Goal: Task Accomplishment & Management: Complete application form

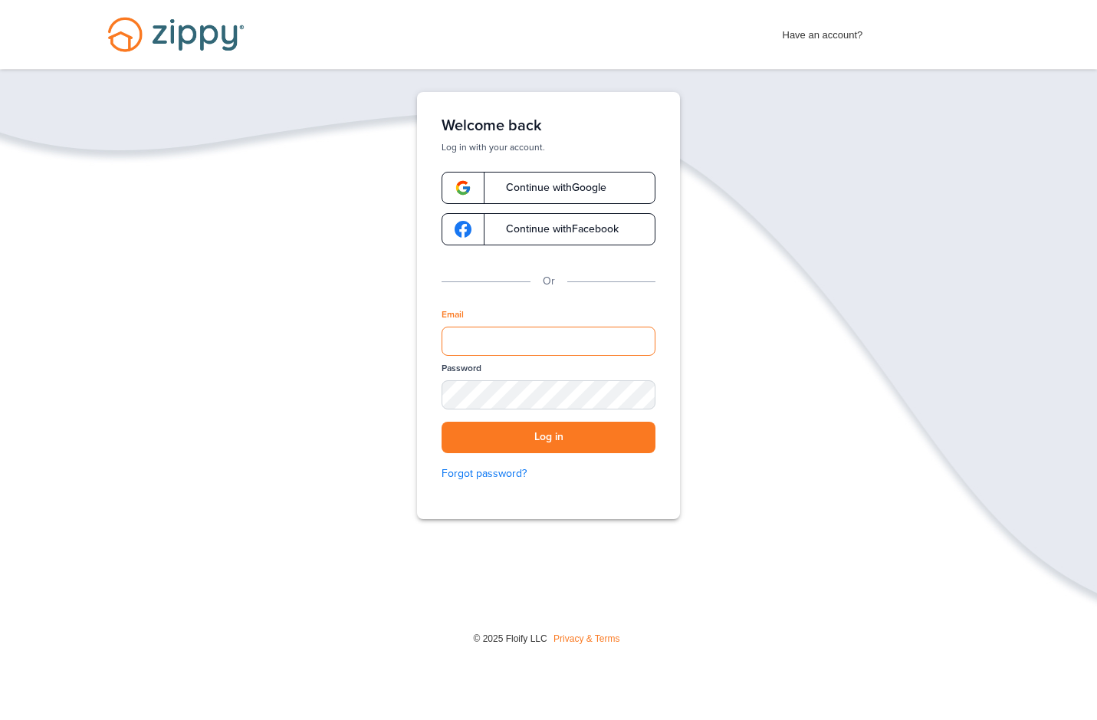
click at [532, 348] on input "Email" at bounding box center [549, 341] width 214 height 29
type input "**********"
click at [633, 389] on div "SHOW" at bounding box center [637, 396] width 34 height 15
click at [563, 436] on button "Log in" at bounding box center [549, 437] width 214 height 31
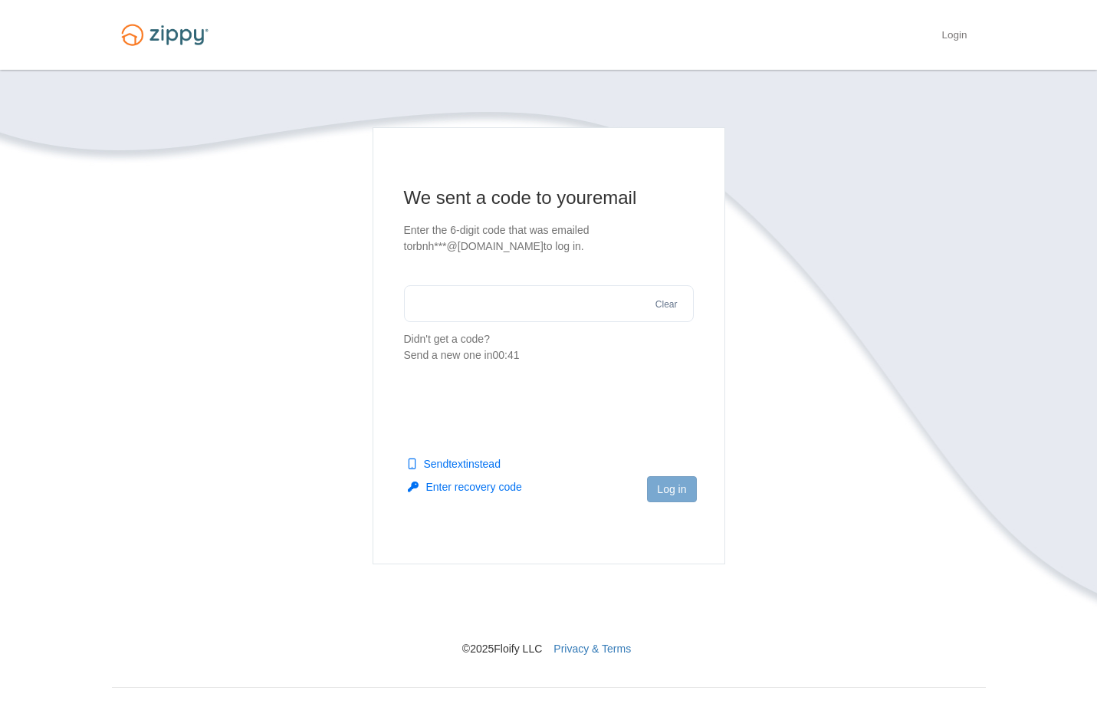
click at [446, 304] on input "text" at bounding box center [549, 303] width 290 height 37
type input "******"
click at [678, 489] on button "Log in" at bounding box center [671, 489] width 49 height 26
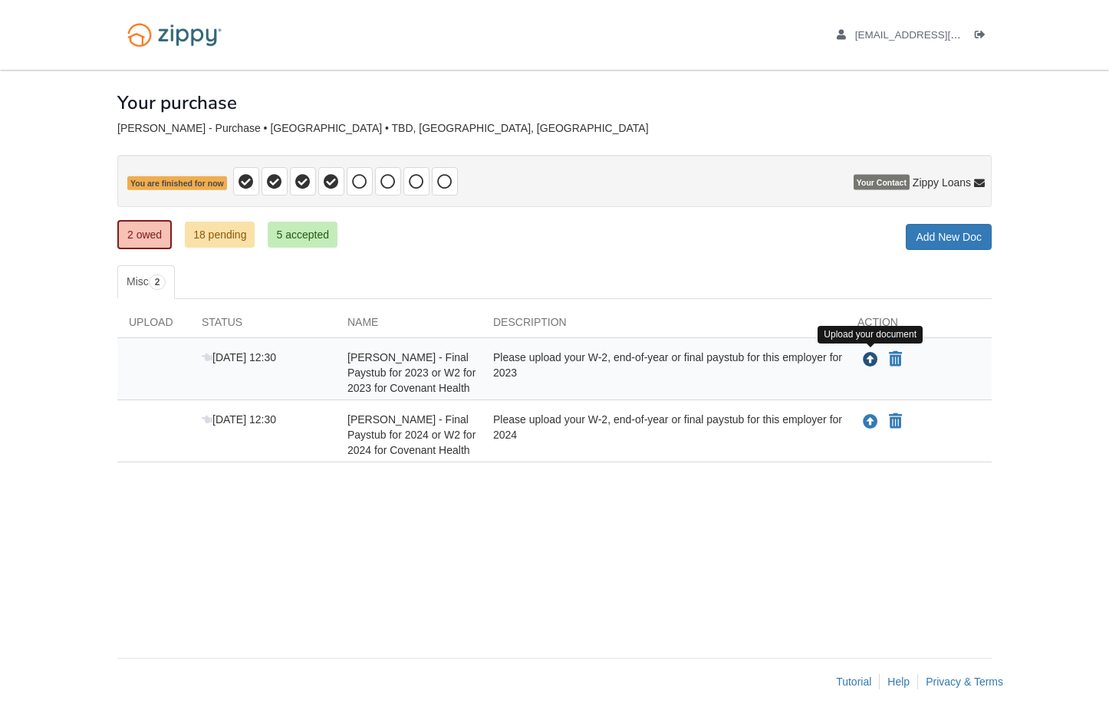
click at [872, 359] on icon "Upload Robin Hembree - Final Paystub for 2023 or W2 for 2023 for Covenant Health" at bounding box center [870, 360] width 15 height 15
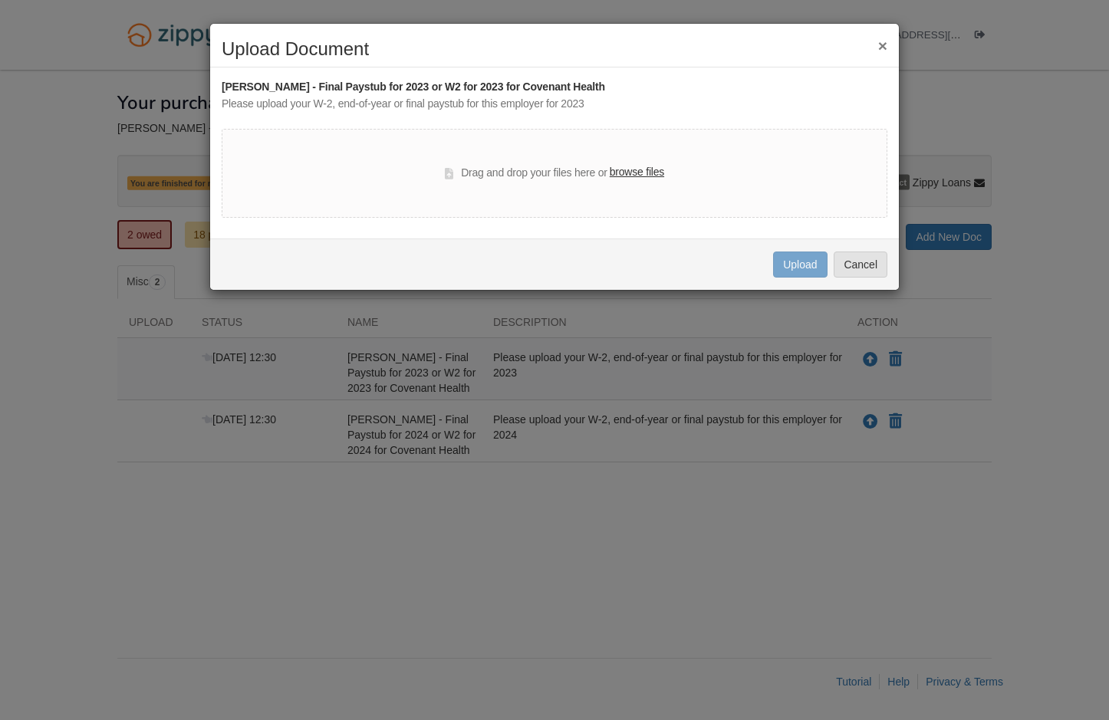
click at [640, 172] on label "browse files" at bounding box center [637, 172] width 54 height 17
click at [0, 0] on input "browse files" at bounding box center [0, 0] width 0 height 0
click at [646, 167] on label "browse files" at bounding box center [637, 172] width 54 height 17
click at [0, 0] on input "browse files" at bounding box center [0, 0] width 0 height 0
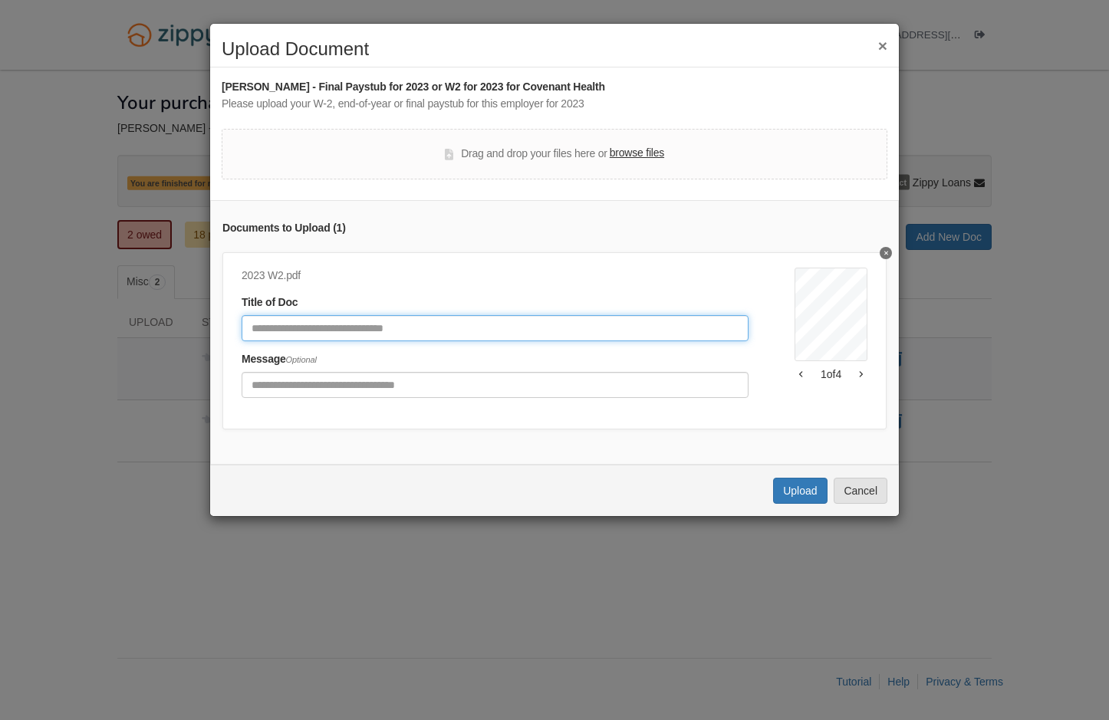
click at [442, 323] on input "Document Title" at bounding box center [495, 328] width 507 height 26
type input "*******"
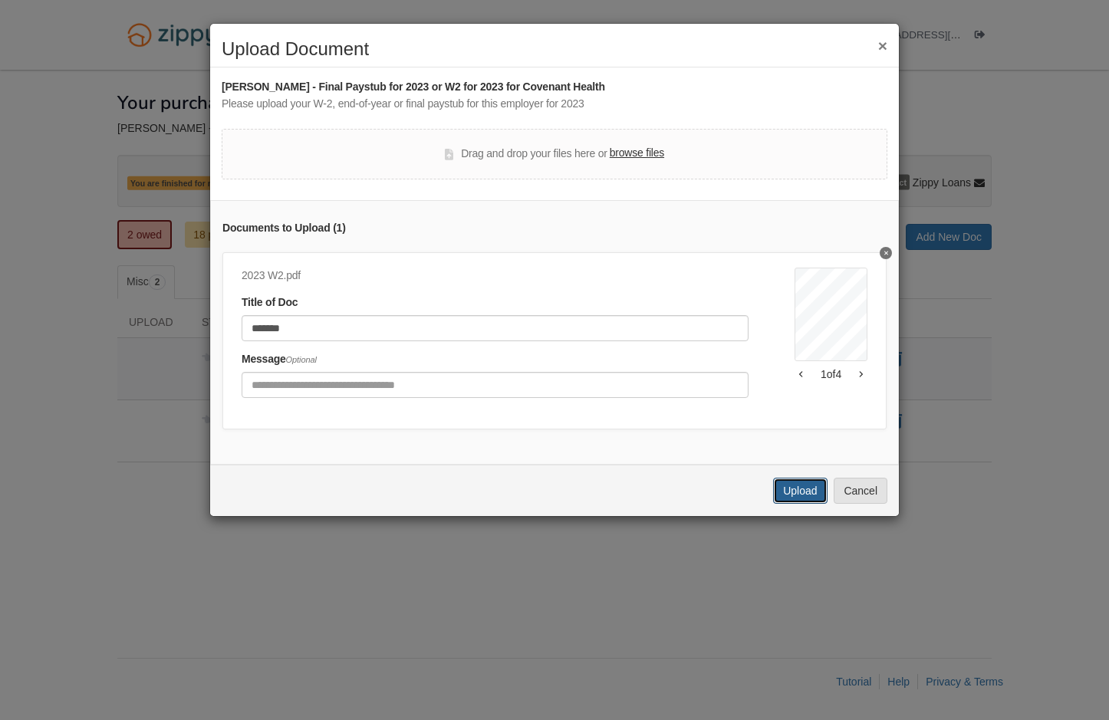
click at [797, 498] on button "Upload" at bounding box center [800, 491] width 54 height 26
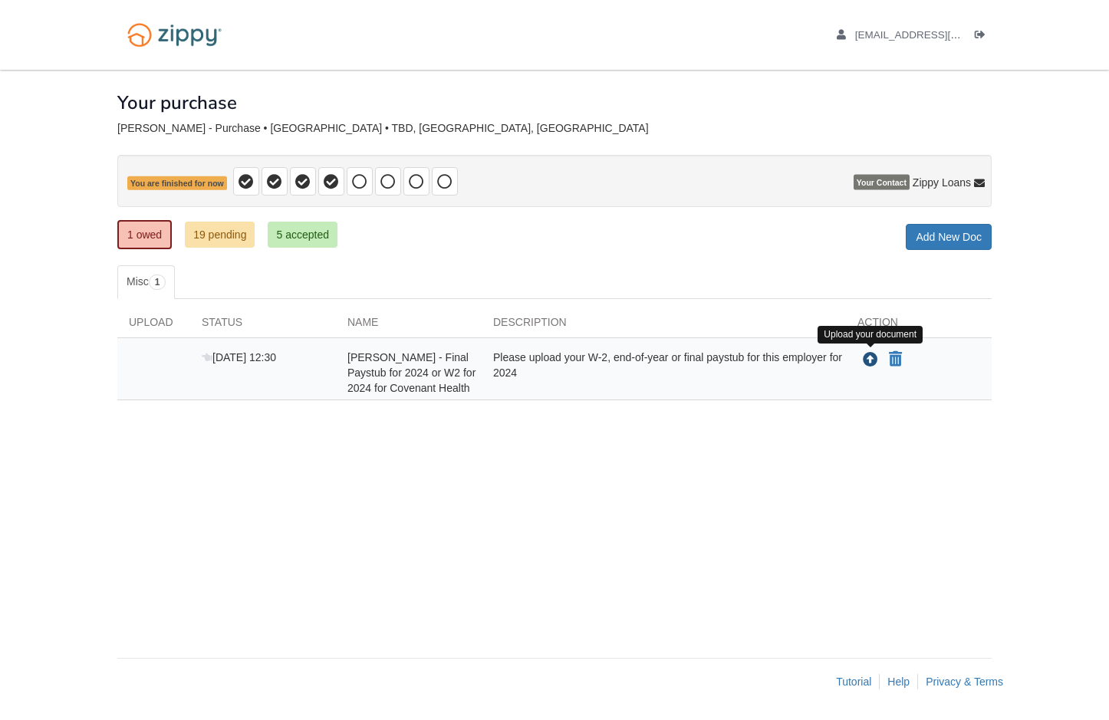
click at [867, 357] on icon "Upload Robin Hembree - Final Paystub for 2024 or W2 for 2024 for Covenant Health" at bounding box center [870, 360] width 15 height 15
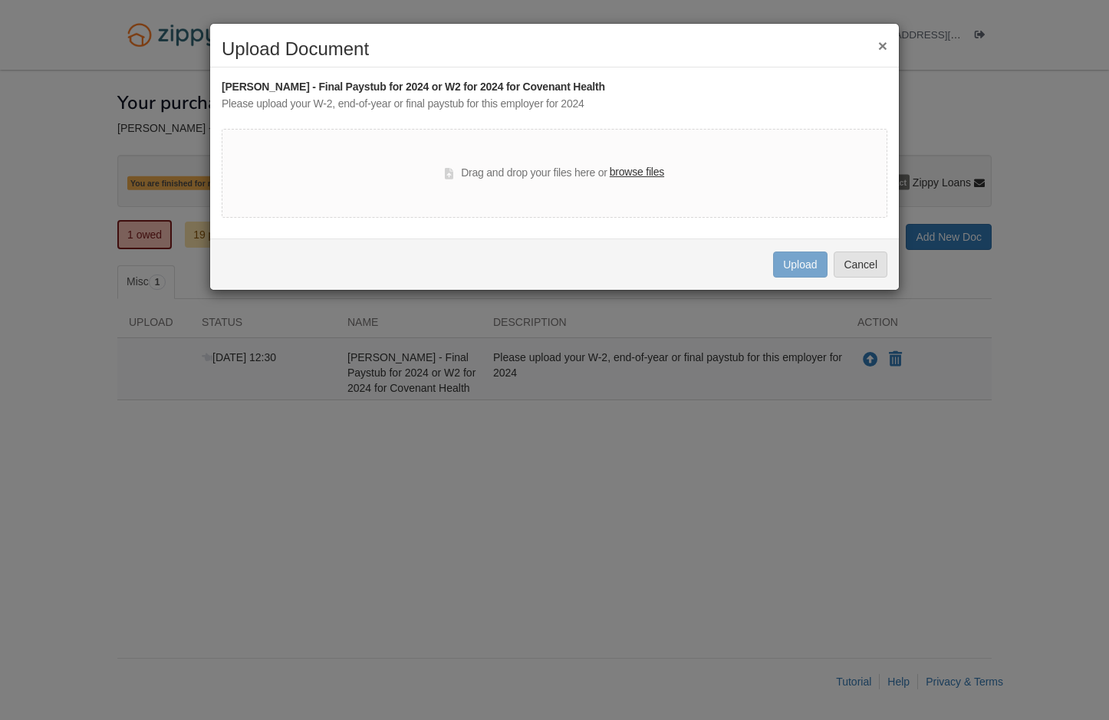
click at [654, 172] on label "browse files" at bounding box center [637, 172] width 54 height 17
click at [0, 0] on input "browse files" at bounding box center [0, 0] width 0 height 0
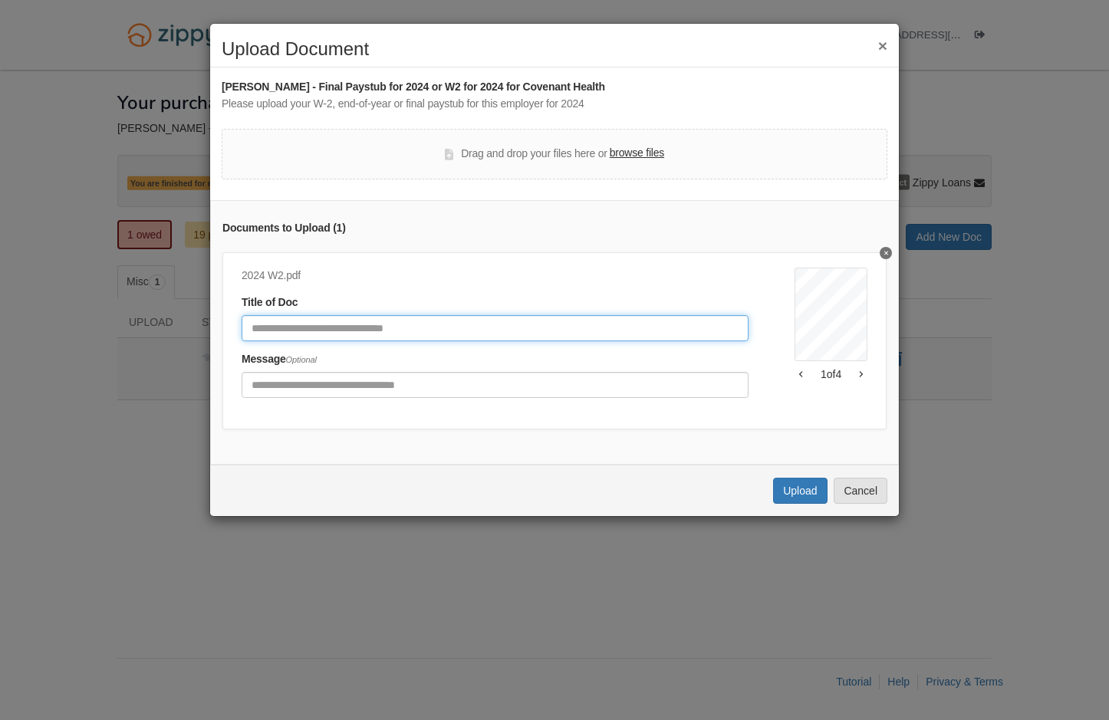
click at [514, 328] on input "Document Title" at bounding box center [495, 328] width 507 height 26
type input "*******"
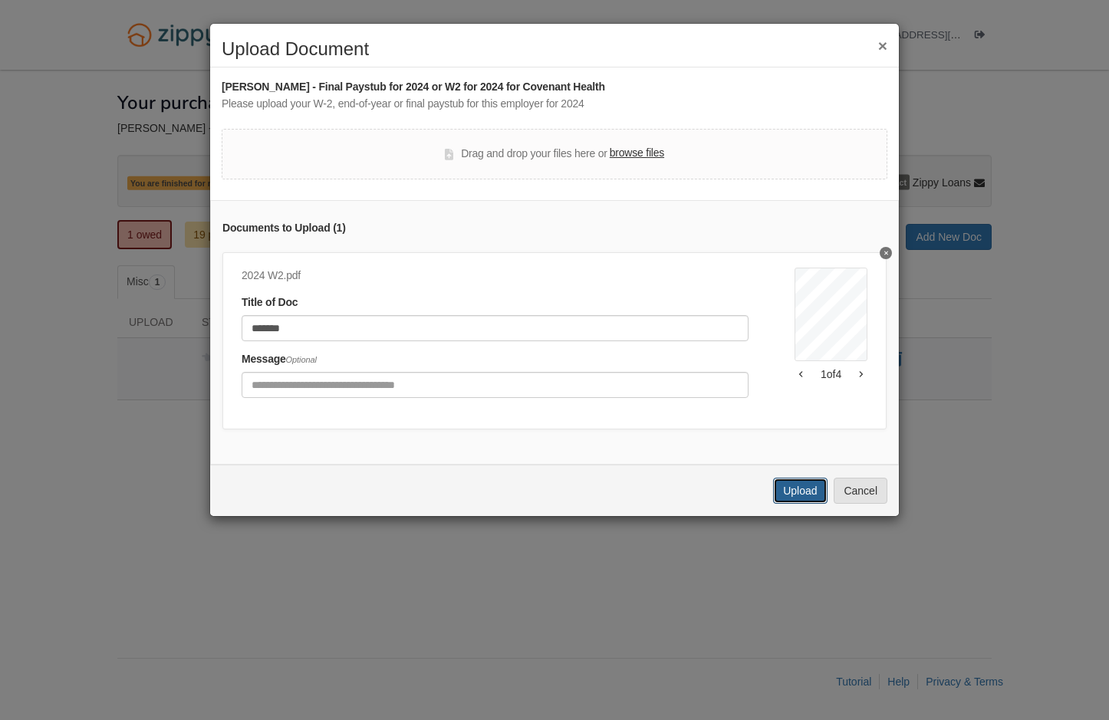
click at [797, 502] on button "Upload" at bounding box center [800, 491] width 54 height 26
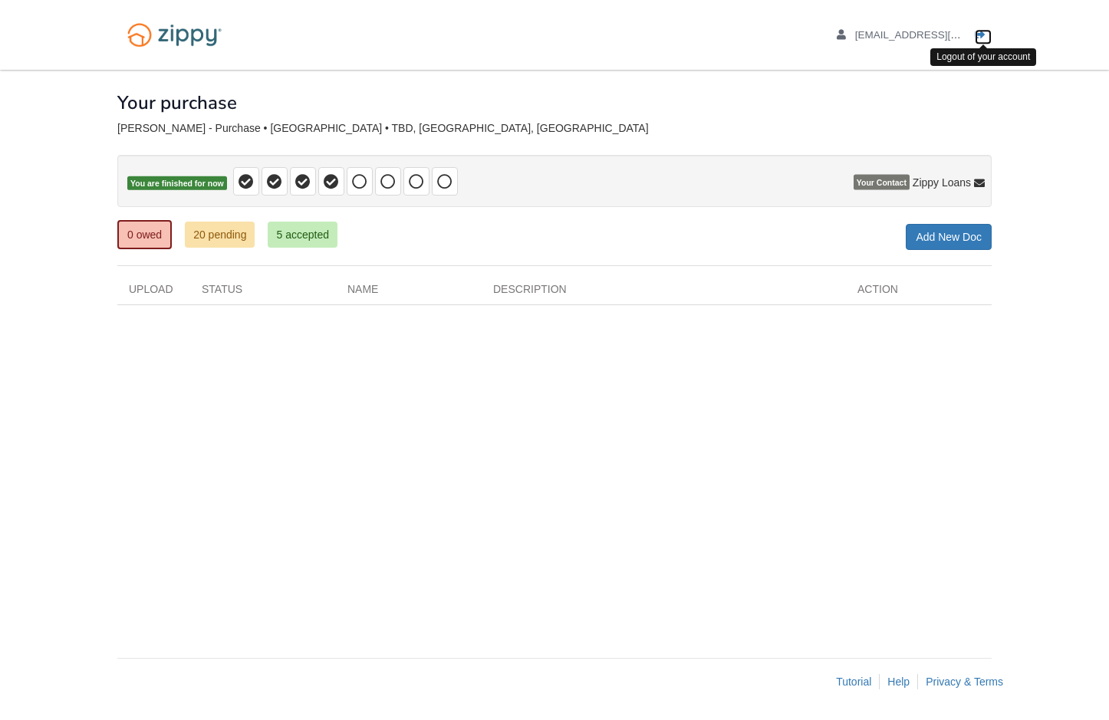
click at [978, 33] on icon "Log out" at bounding box center [980, 35] width 11 height 11
